Goal: Browse casually: Explore the website without a specific task or goal

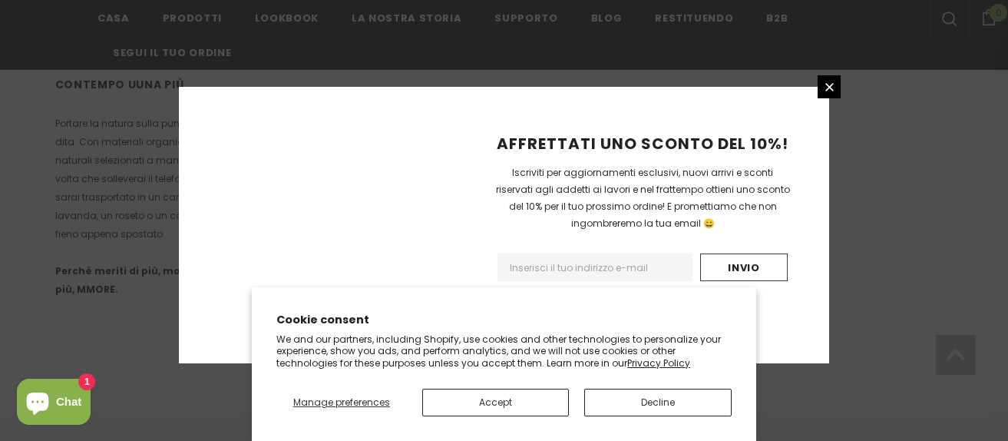
scroll to position [1165, 0]
